Goal: Check status

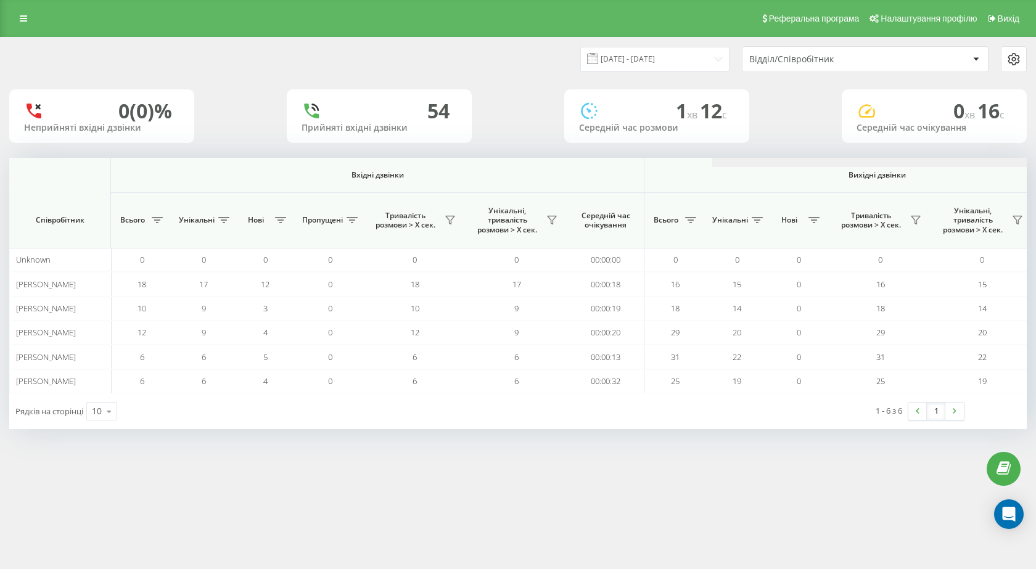
click at [790, 158] on div at bounding box center [517, 162] width 1017 height 9
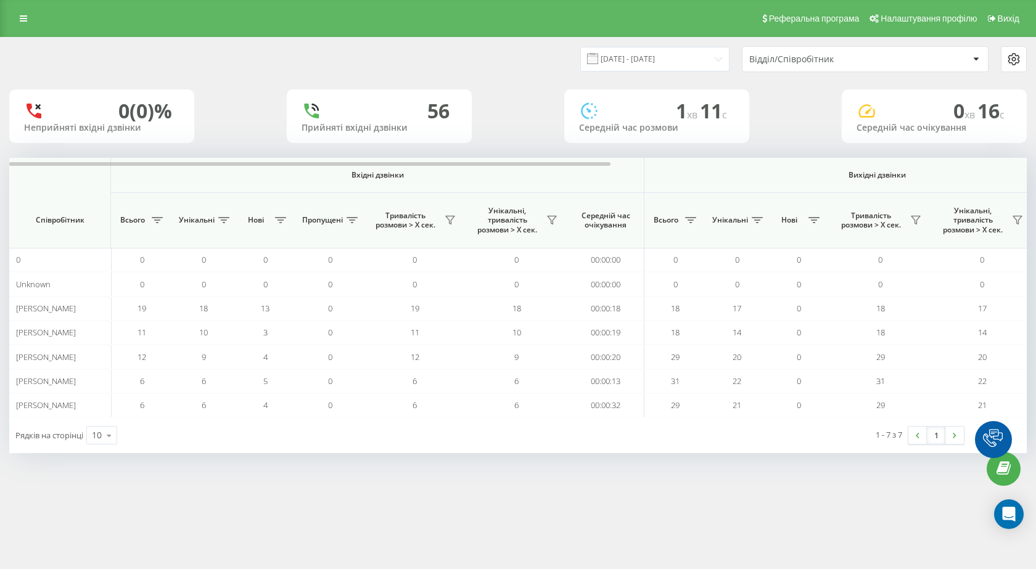
click at [909, 153] on div "20.09.2025 - 20.09.2025 Відділ/Співробітник 0 (0)% Неприйняті вхідні дзвінки 56…" at bounding box center [517, 246] width 1017 height 416
click at [906, 157] on div "20.09.2025 - 20.09.2025 Відділ/Співробітник 0 (0)% Неприйняті вхідні дзвінки 56…" at bounding box center [517, 246] width 1017 height 416
click at [905, 165] on div at bounding box center [517, 162] width 1017 height 9
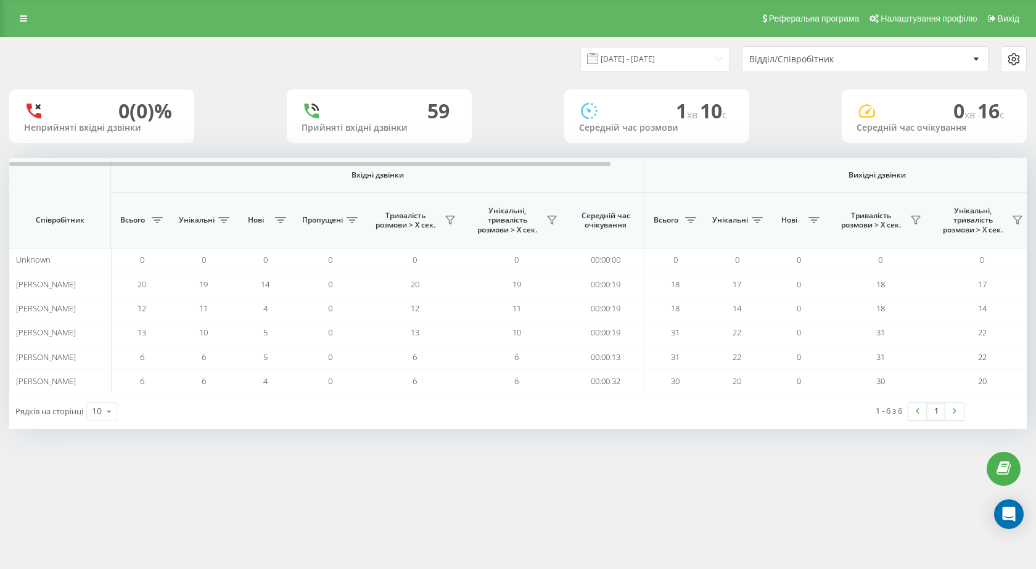
click at [764, 176] on span "Вихідні дзвінки" at bounding box center [877, 175] width 408 height 10
click at [763, 171] on span "Вихідні дзвінки" at bounding box center [877, 175] width 408 height 10
click at [752, 156] on div "[DATE] - [DATE] Відділ/Співробітник 0 (0)% Неприйняті вхідні дзвінки 59 Прийнят…" at bounding box center [517, 233] width 1017 height 391
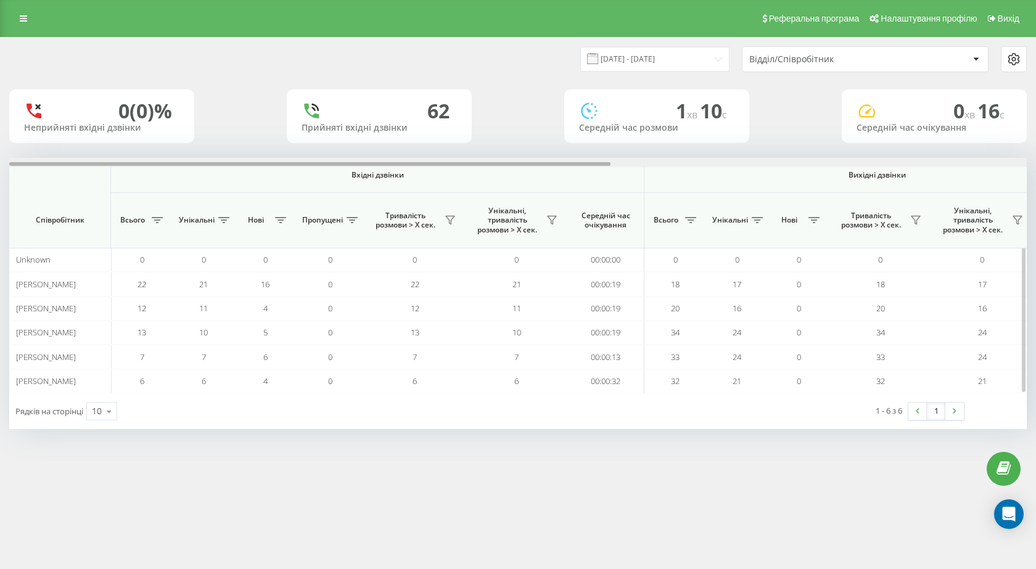
click at [837, 160] on div at bounding box center [517, 162] width 1017 height 9
